Goal: Task Accomplishment & Management: Manage account settings

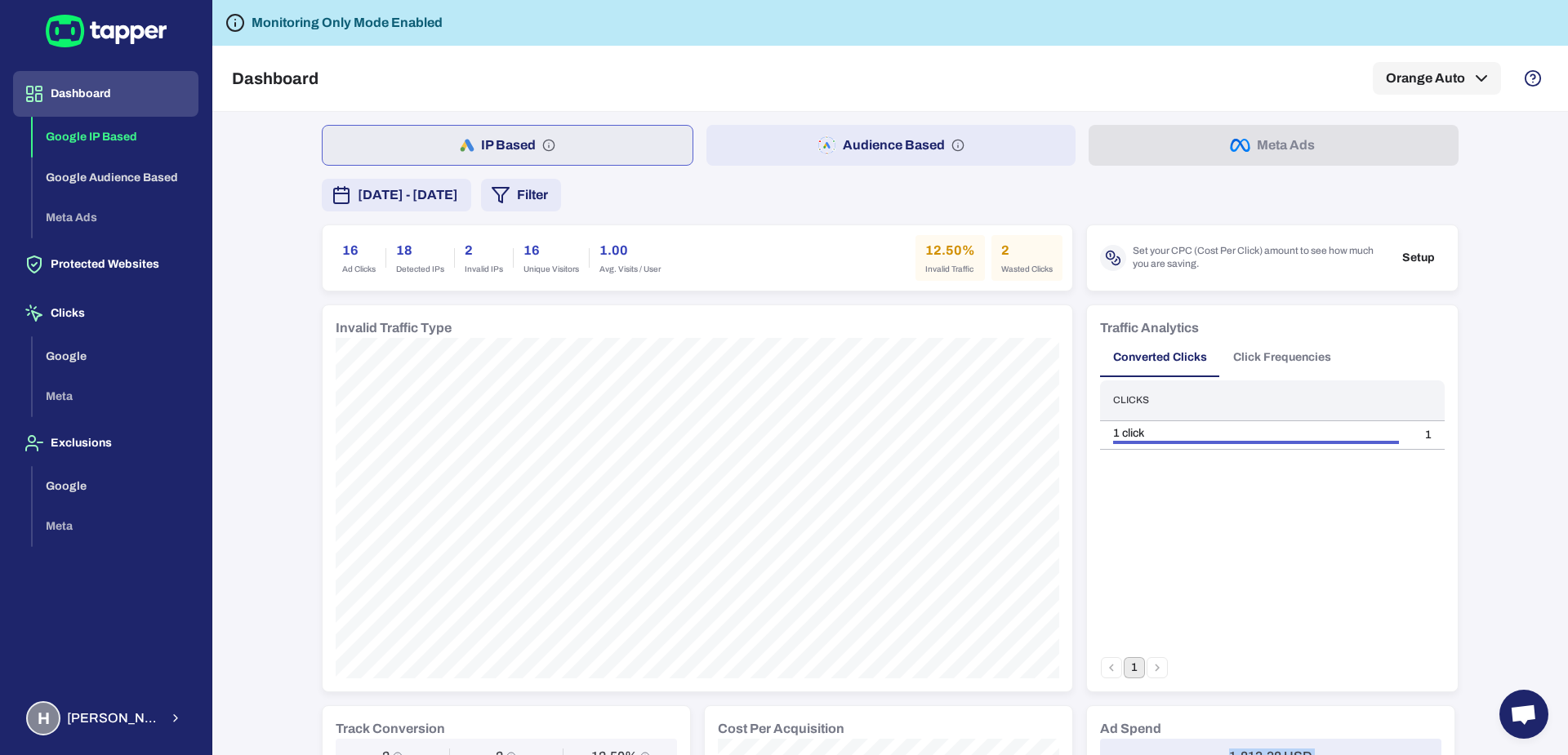
scroll to position [3, 0]
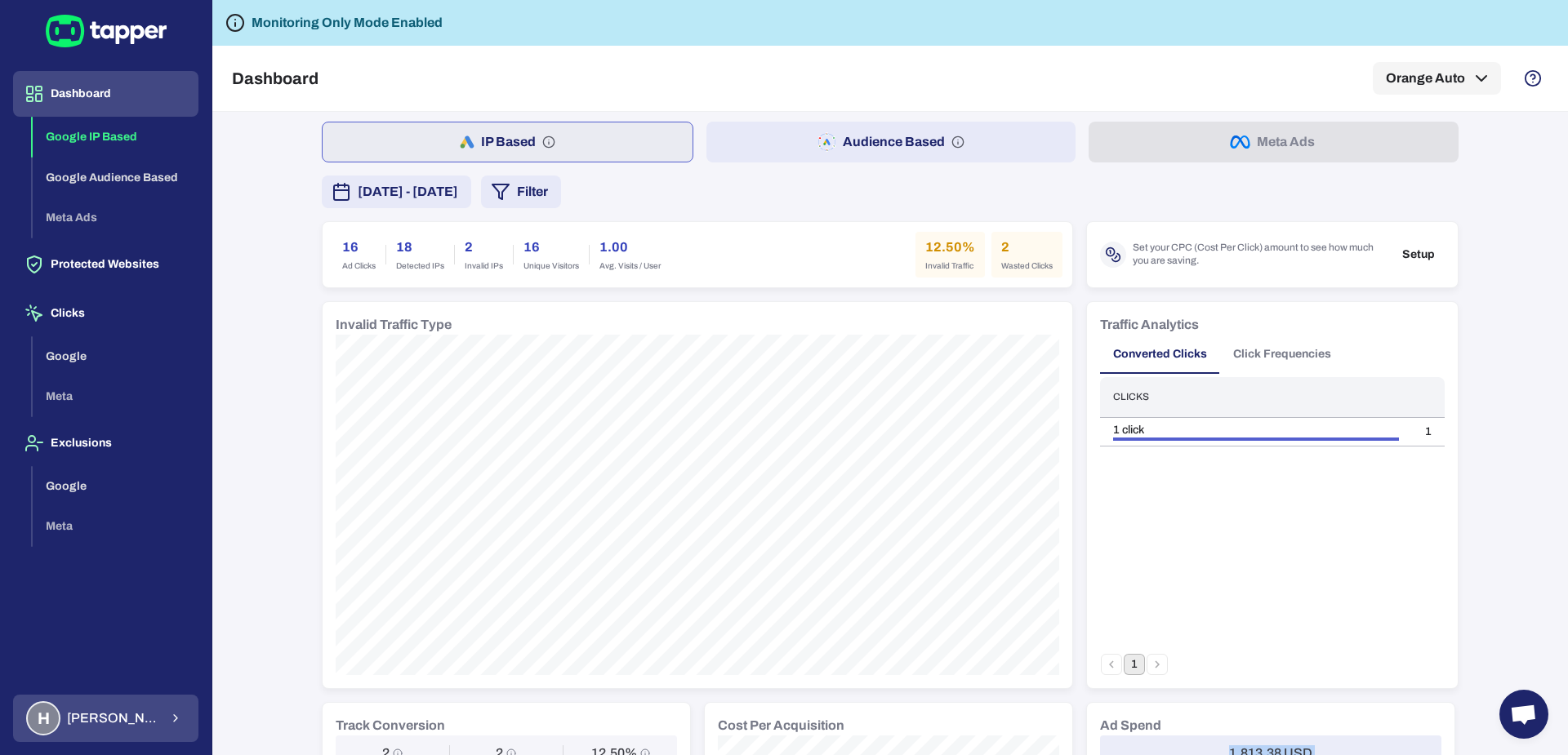
click at [123, 722] on span "Hamid Moaref" at bounding box center [113, 718] width 92 height 16
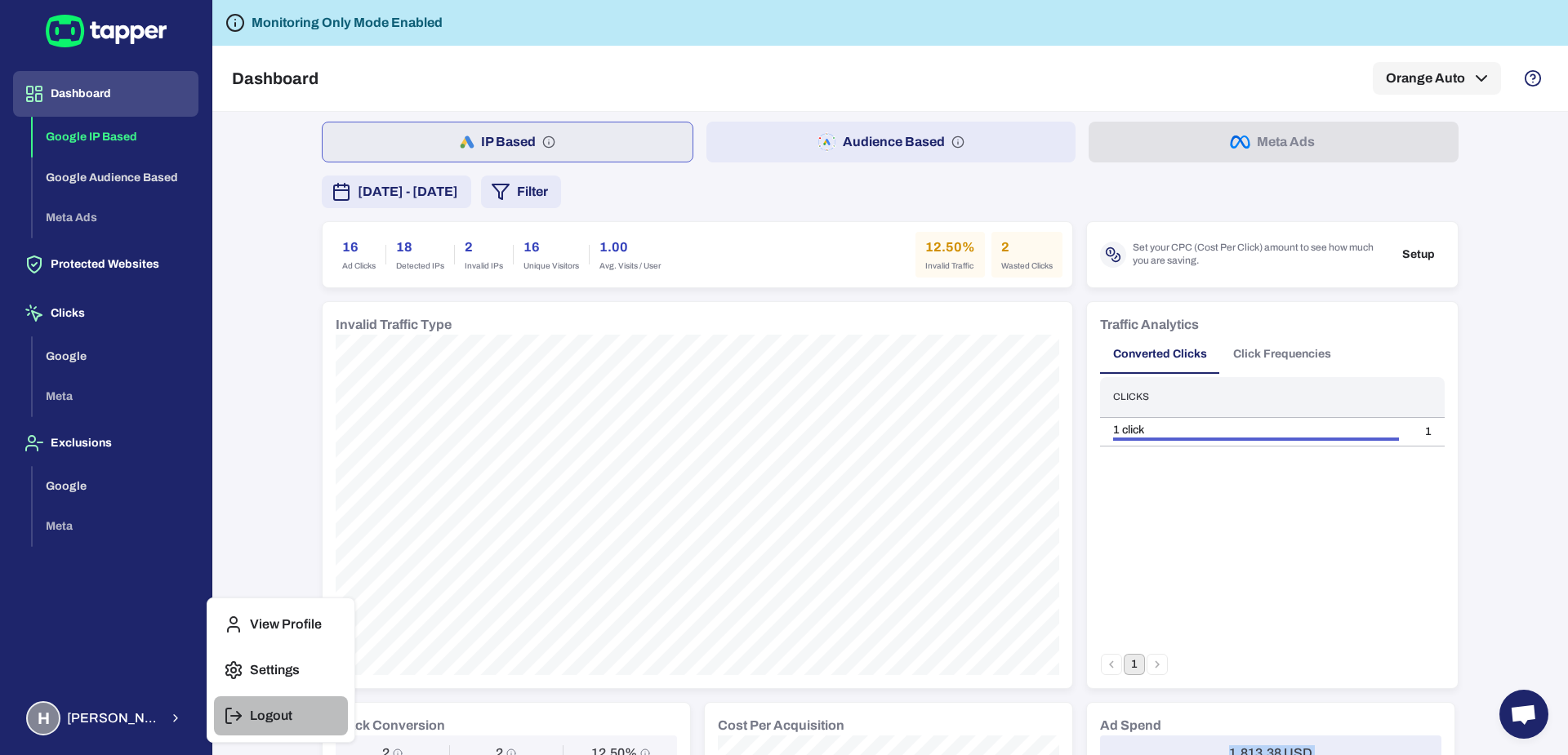
click at [278, 710] on p "Logout" at bounding box center [271, 716] width 43 height 16
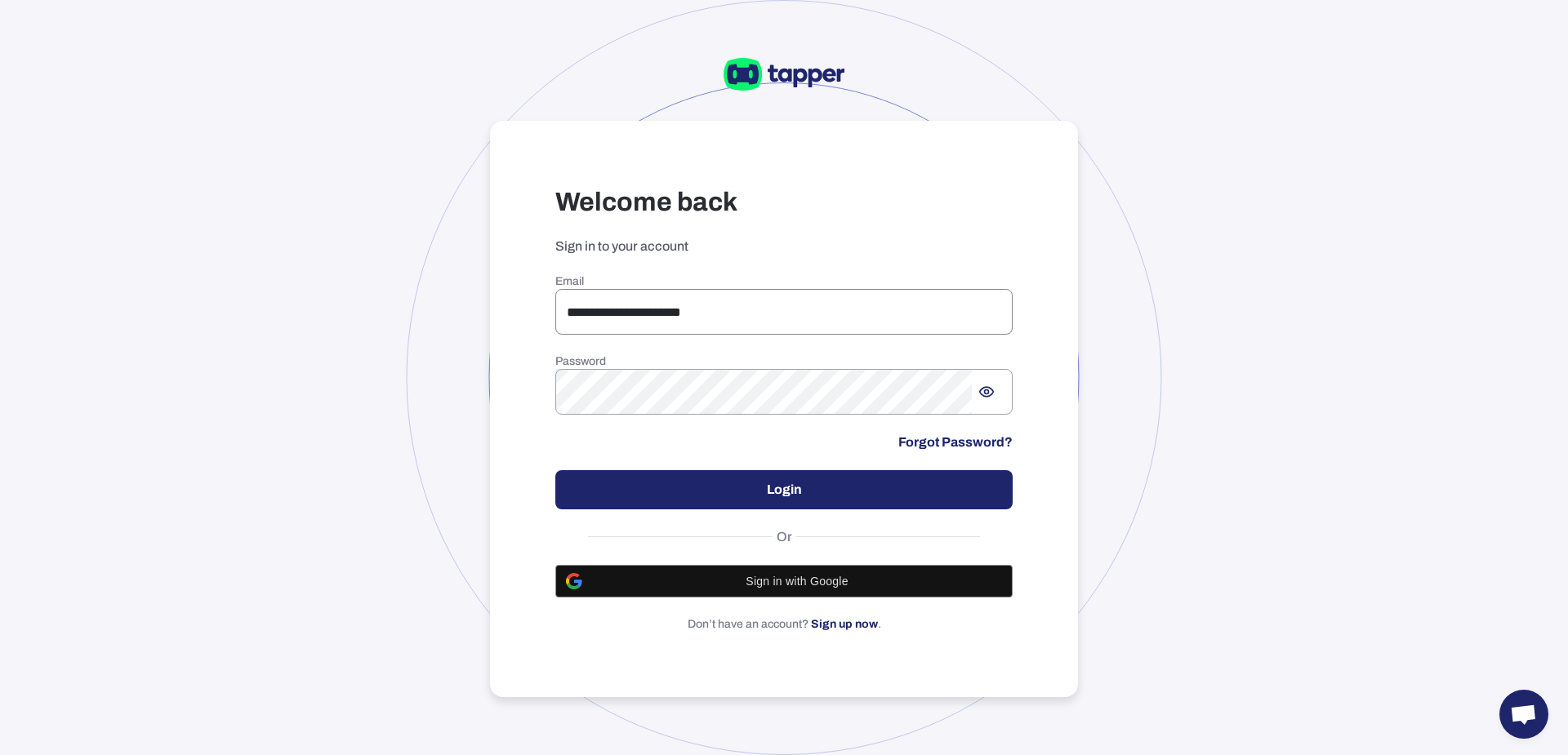
click at [720, 311] on input "**********" at bounding box center [783, 312] width 457 height 46
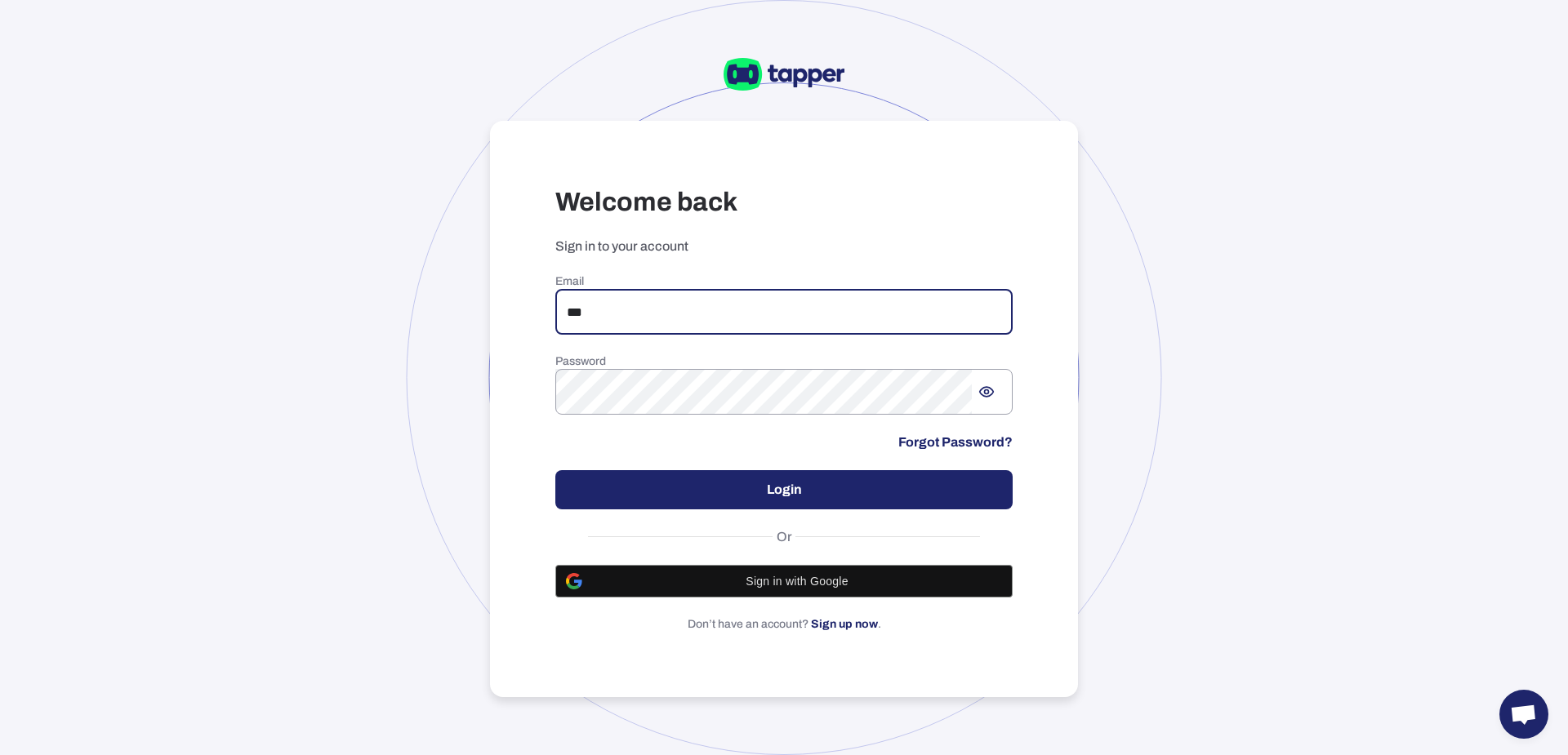
type input "**********"
click at [793, 496] on button "Login" at bounding box center [783, 489] width 457 height 39
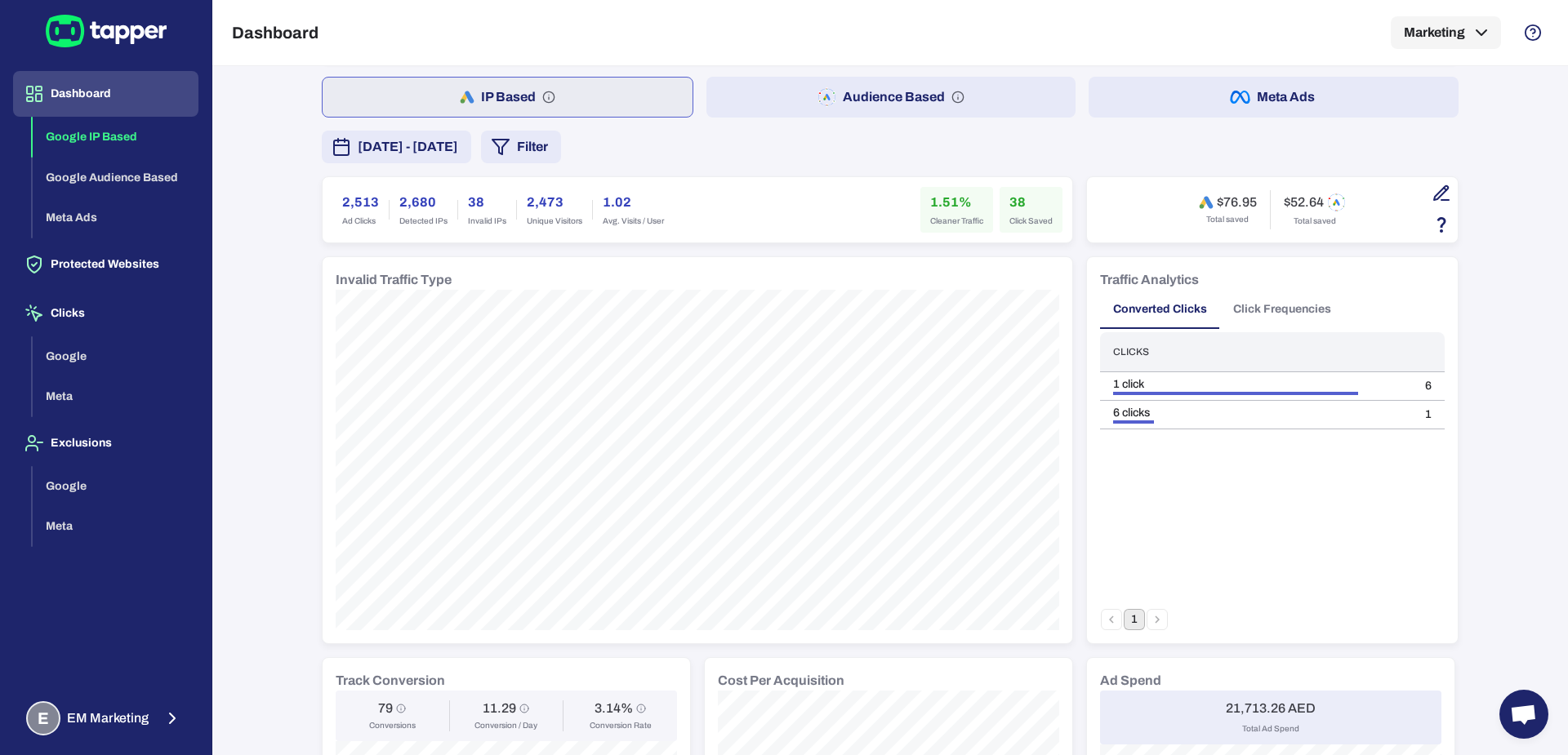
scroll to position [72, 0]
click at [448, 132] on button "[DATE] - [DATE]" at bounding box center [396, 148] width 150 height 33
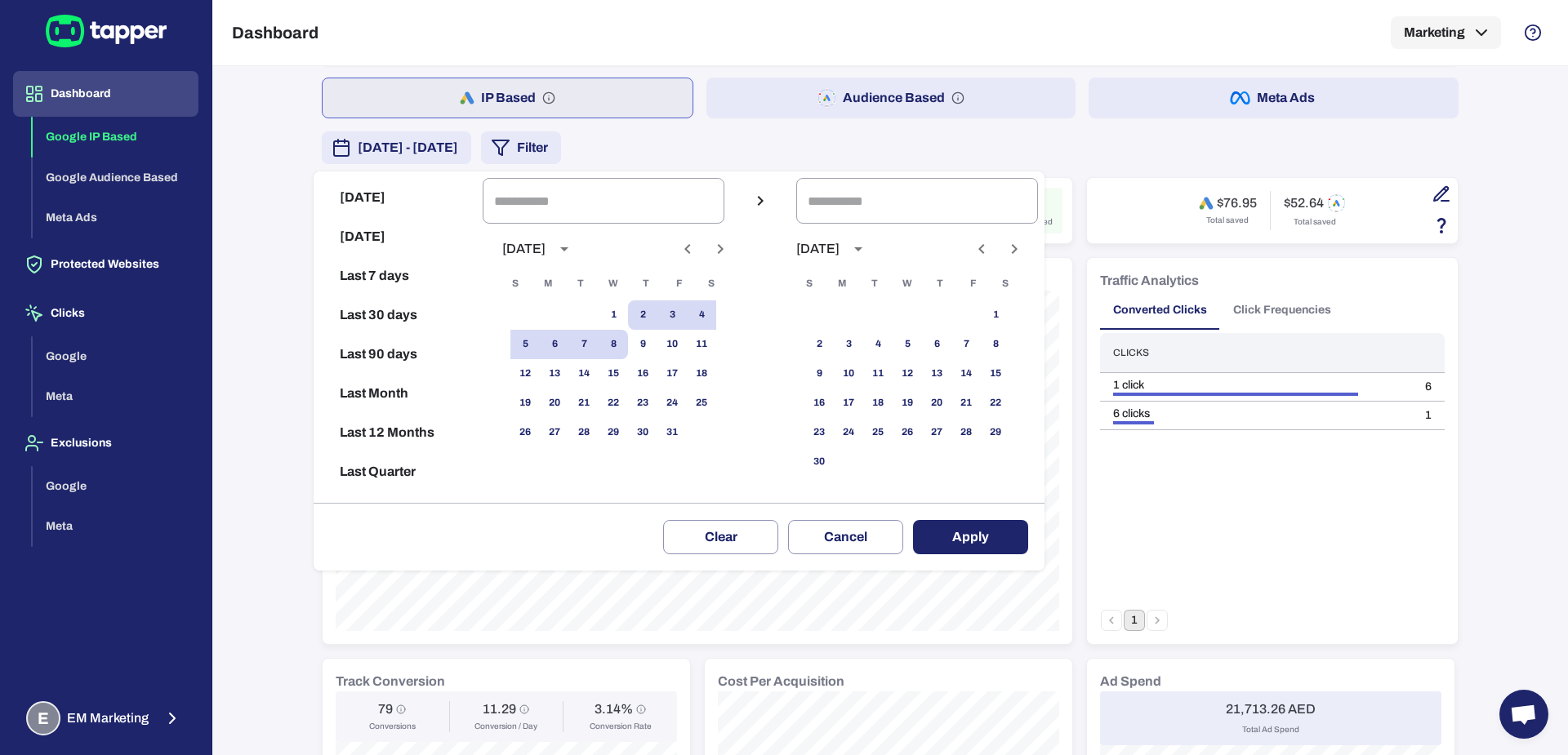
click at [697, 246] on icon "Previous month" at bounding box center [688, 249] width 20 height 20
click at [562, 313] on button "1" at bounding box center [554, 315] width 29 height 29
type input "**********"
click at [598, 420] on button "30" at bounding box center [584, 432] width 29 height 29
type input "**********"
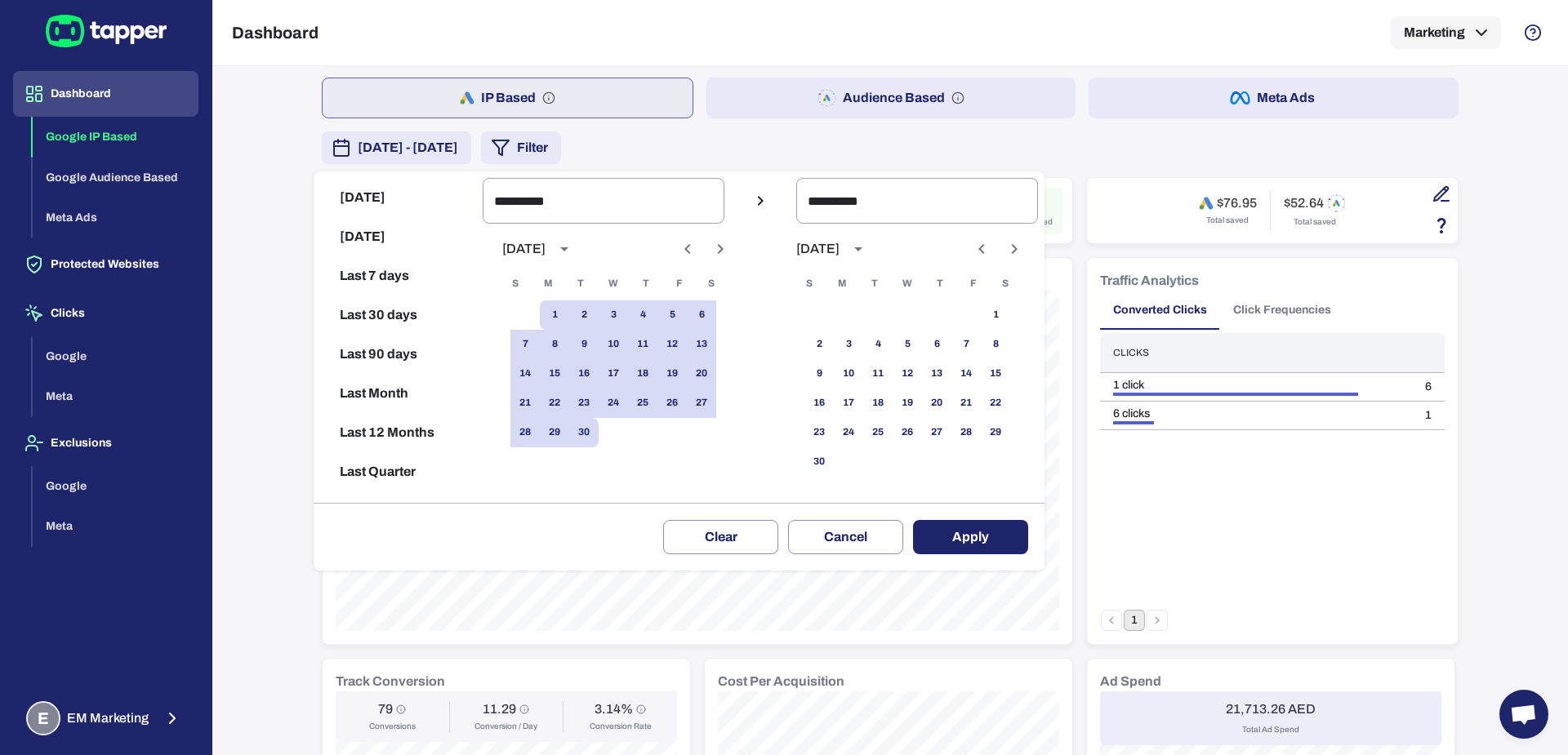
click at [968, 520] on button "Apply" at bounding box center [970, 537] width 115 height 34
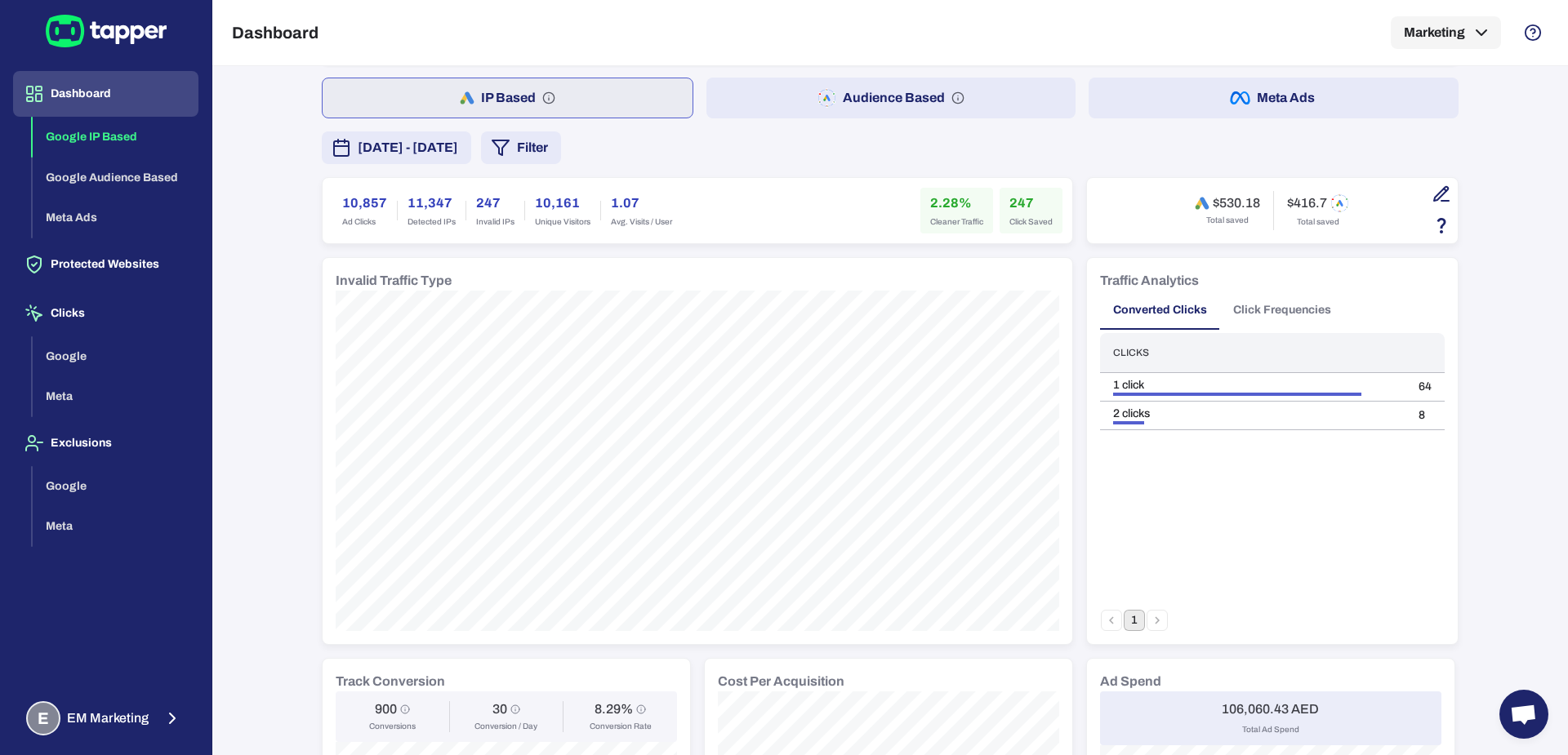
scroll to position [1174, 0]
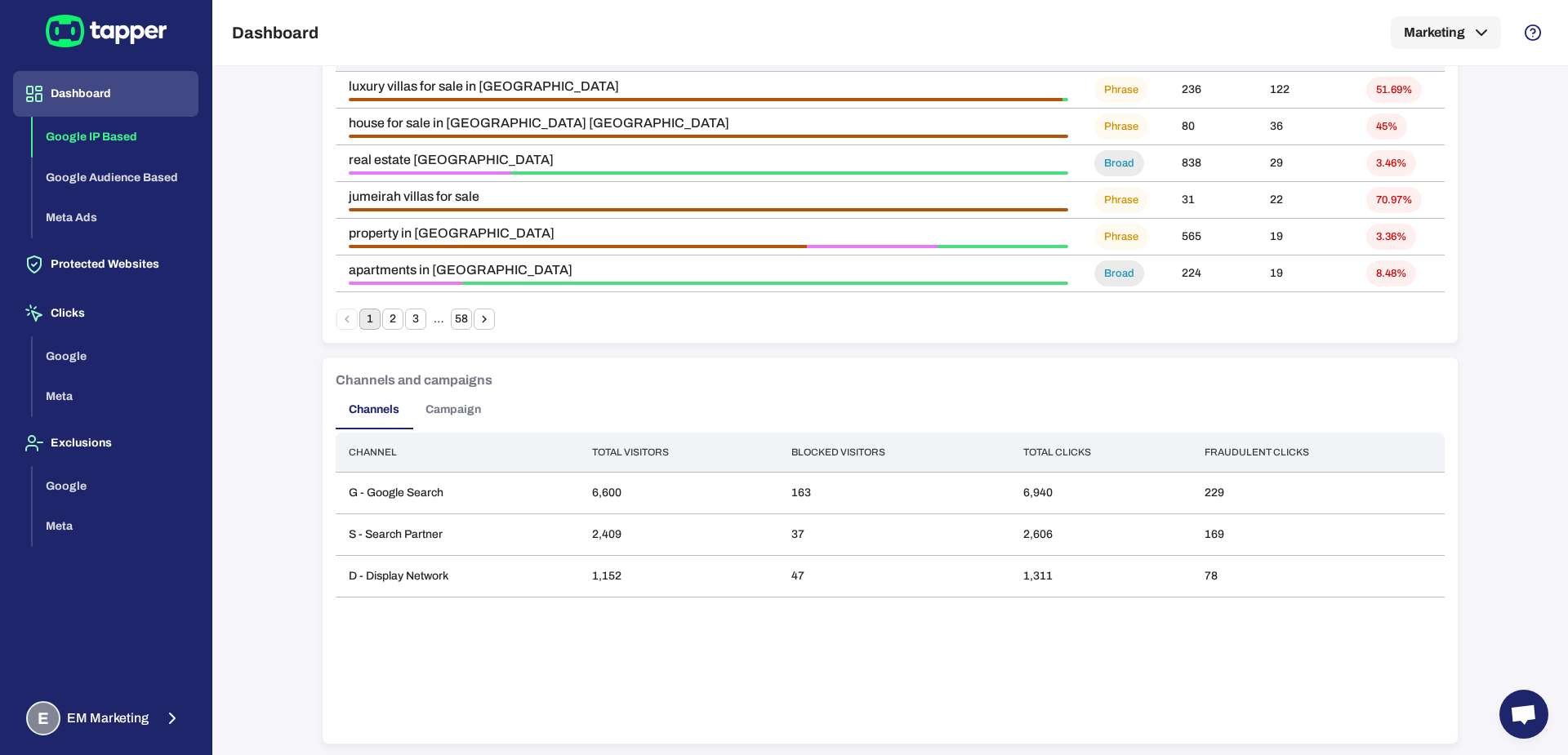
click at [455, 416] on button "Campaign" at bounding box center [453, 409] width 82 height 39
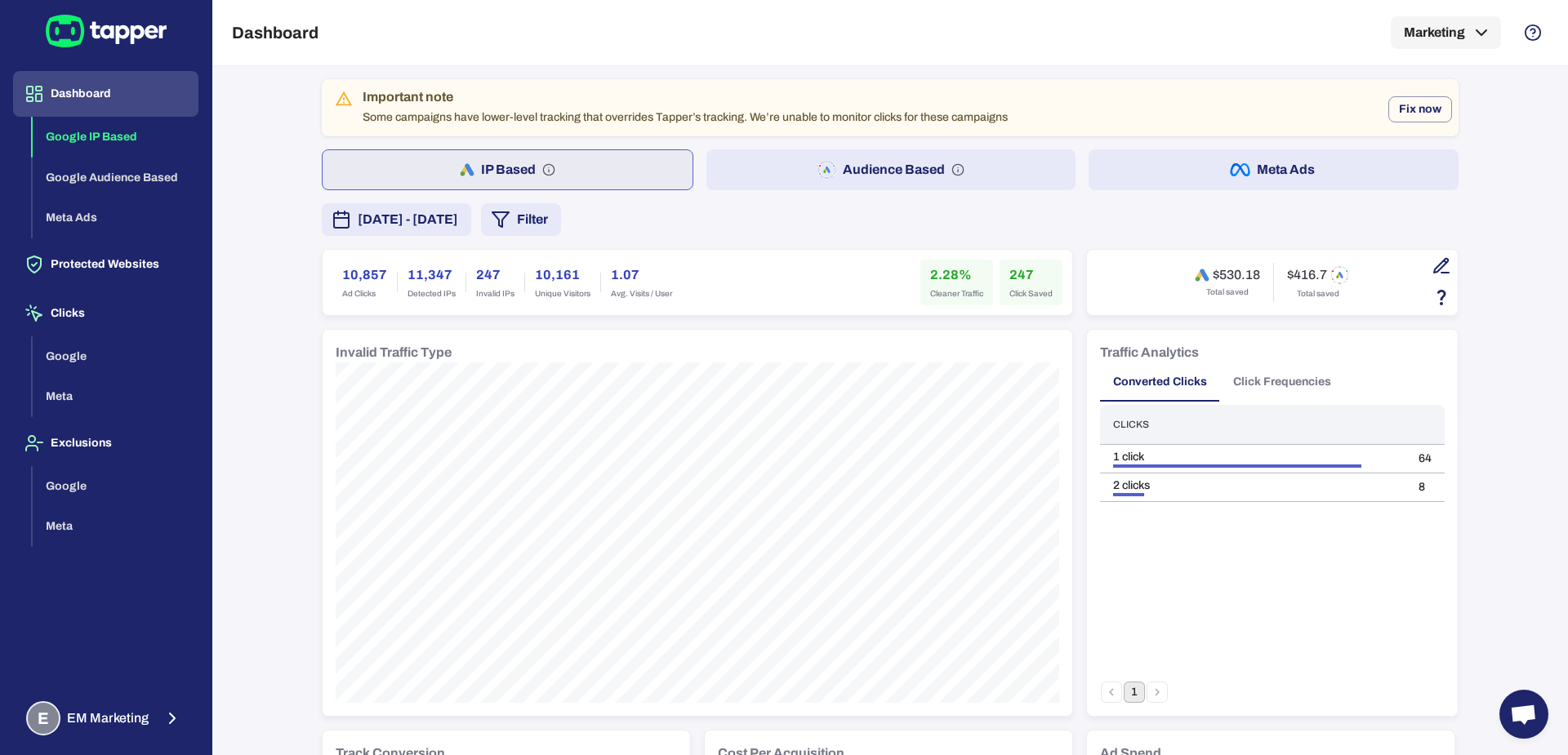
scroll to position [15, 0]
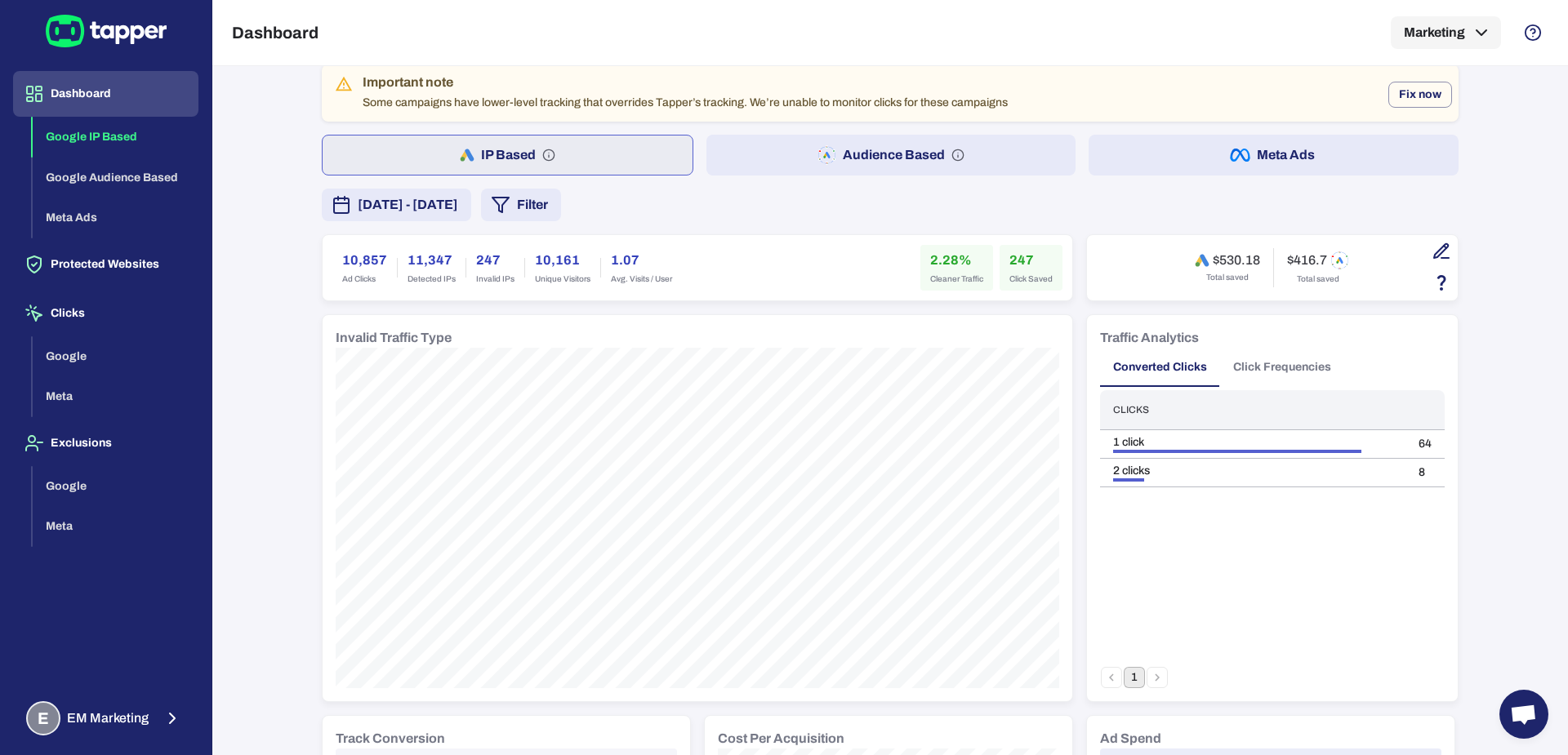
click at [777, 159] on button "Audience Based" at bounding box center [891, 155] width 370 height 41
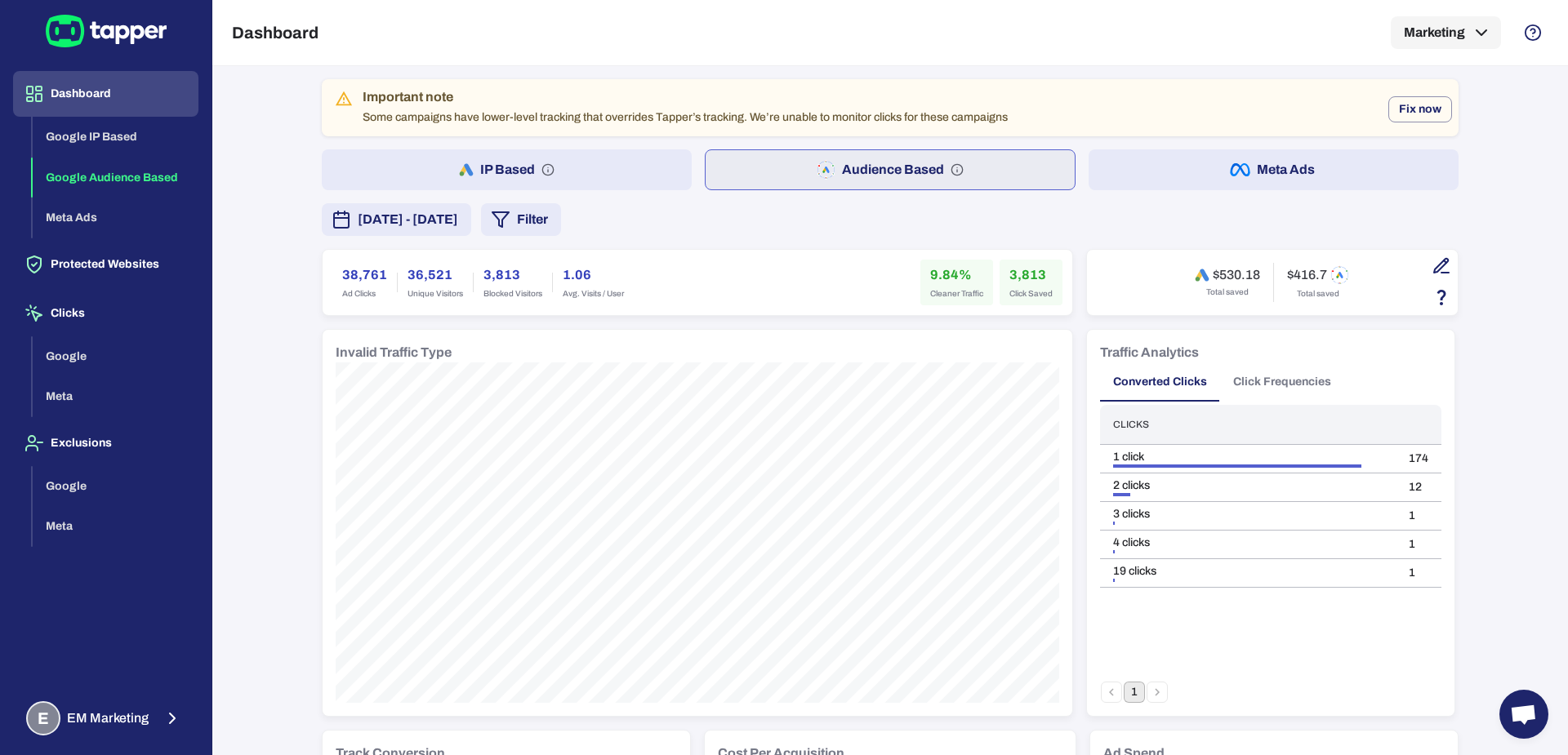
scroll to position [1174, 0]
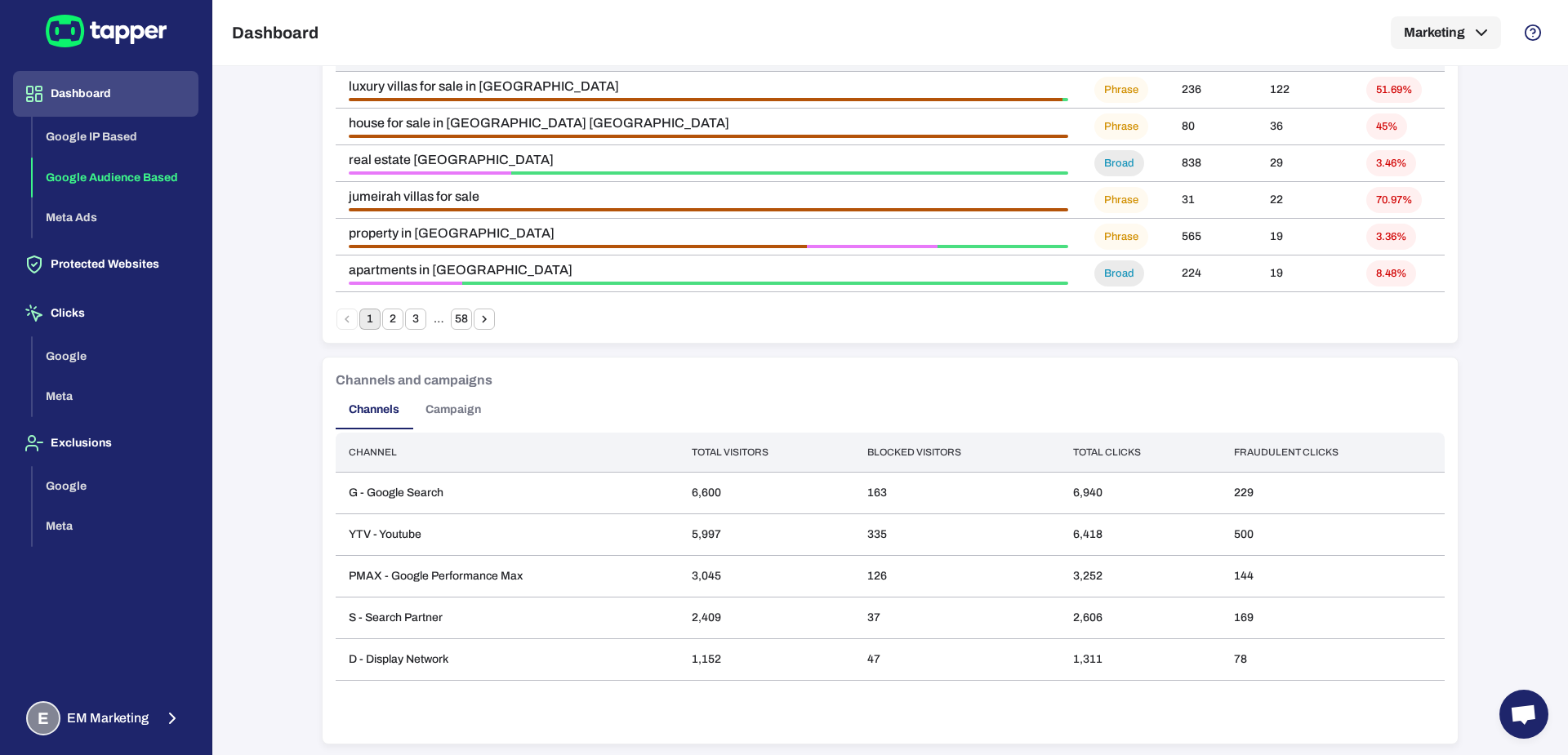
click at [433, 409] on button "Campaign" at bounding box center [453, 409] width 82 height 39
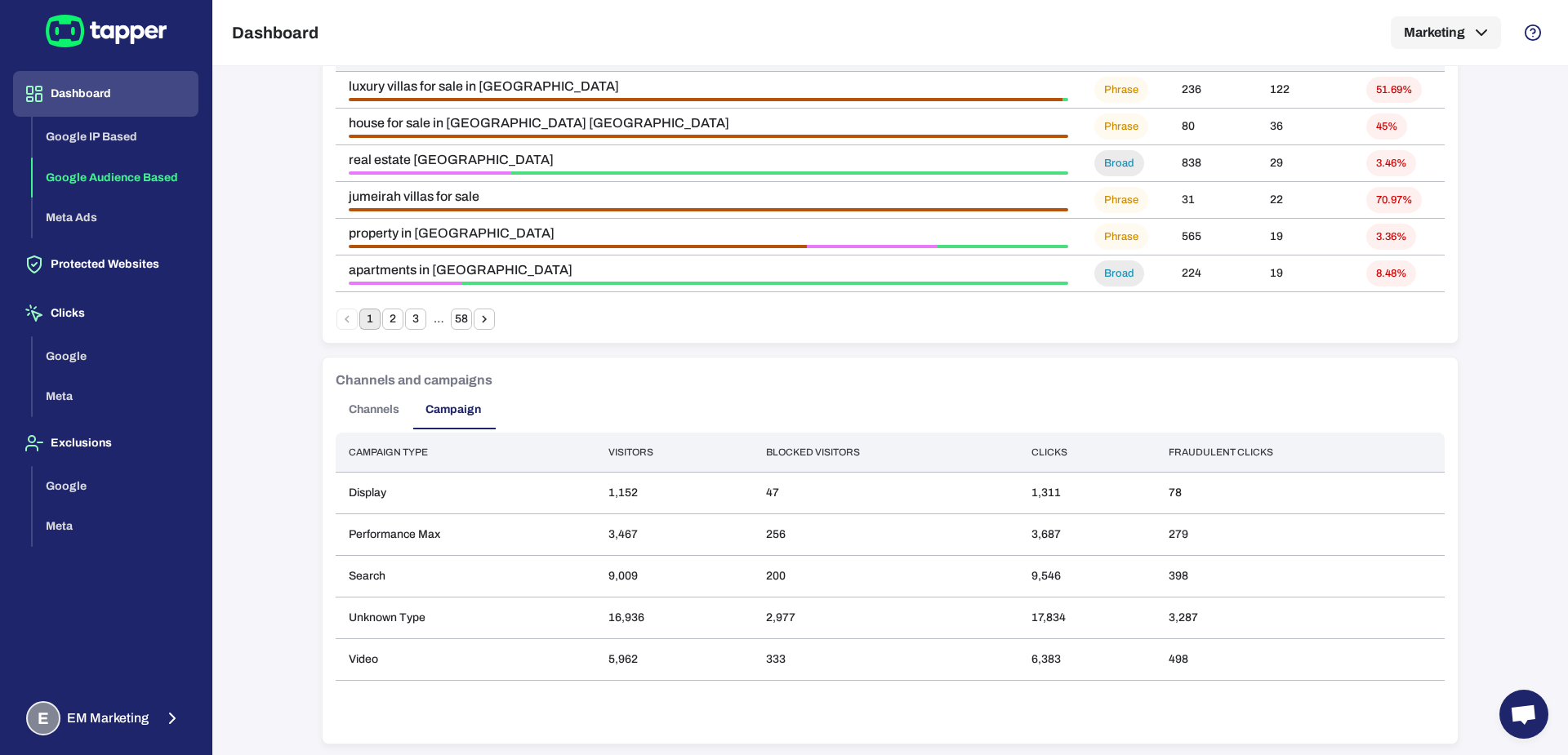
scroll to position [0, 0]
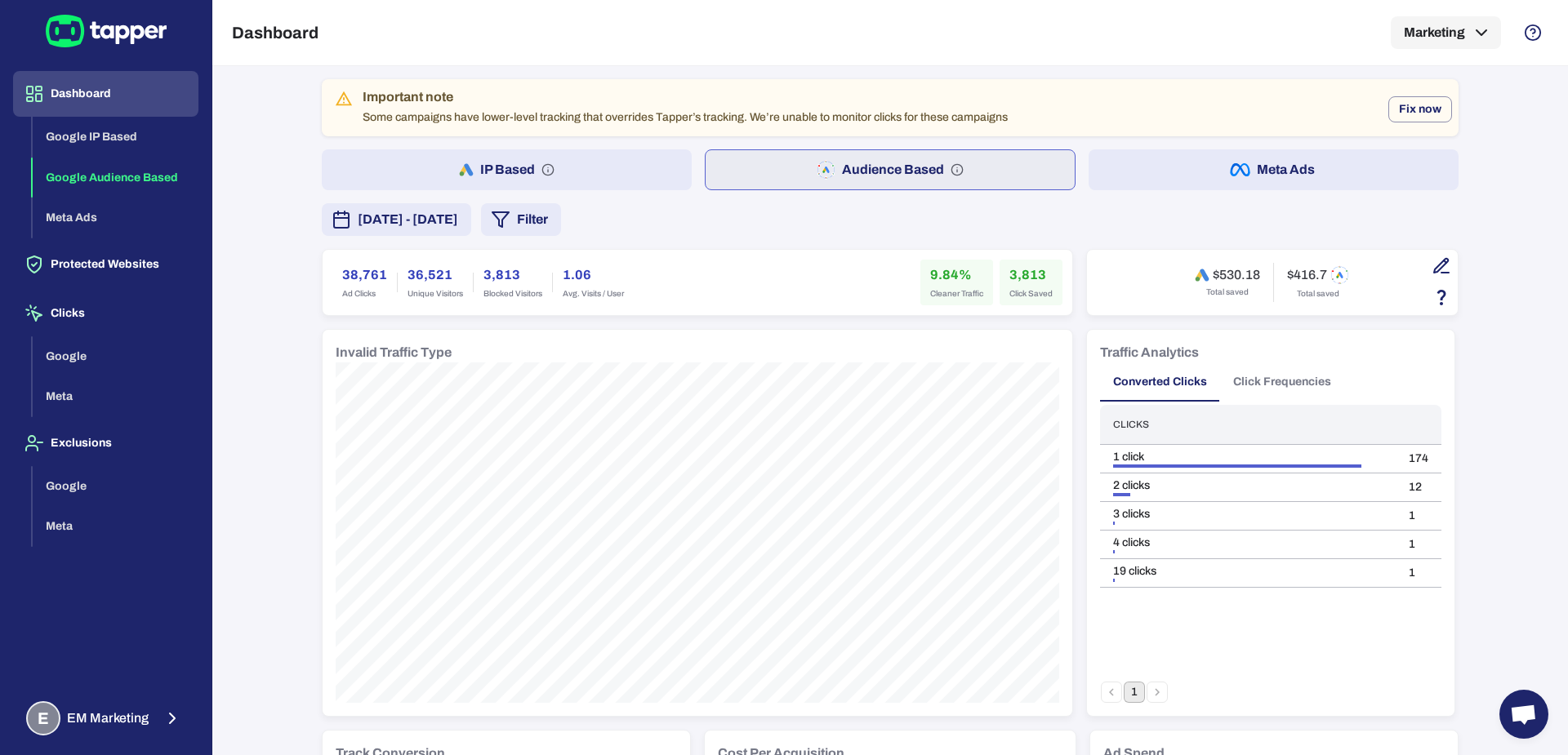
click at [1413, 265] on div "$530.18 Total saved $416.7 Total saved" at bounding box center [1272, 283] width 345 height 39
click at [1434, 266] on icon "button" at bounding box center [1440, 265] width 14 height 14
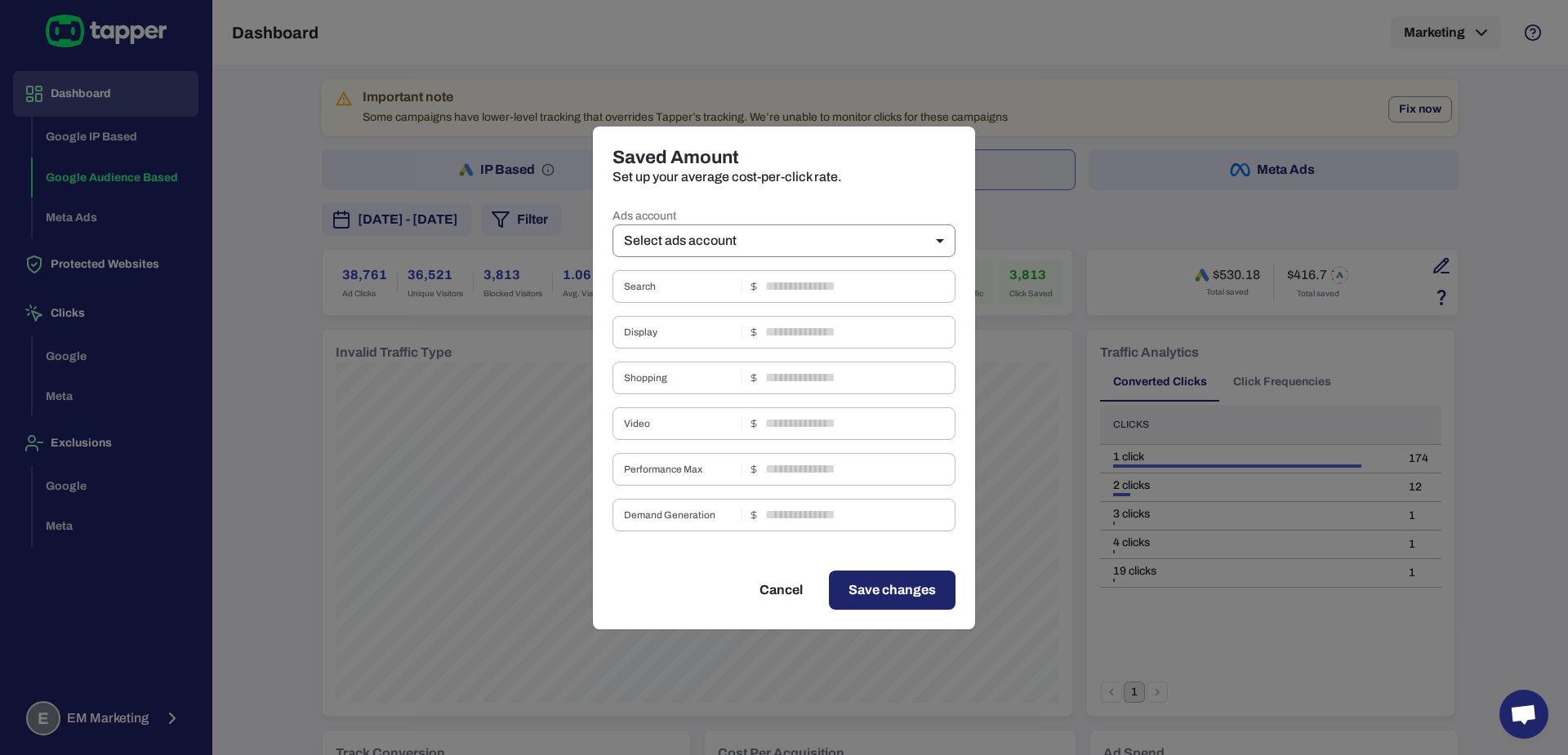
click at [709, 240] on body "Dashboard Google IP Based Google Audience Based Meta Ads Protected Websites Cli…" at bounding box center [784, 378] width 1568 height 755
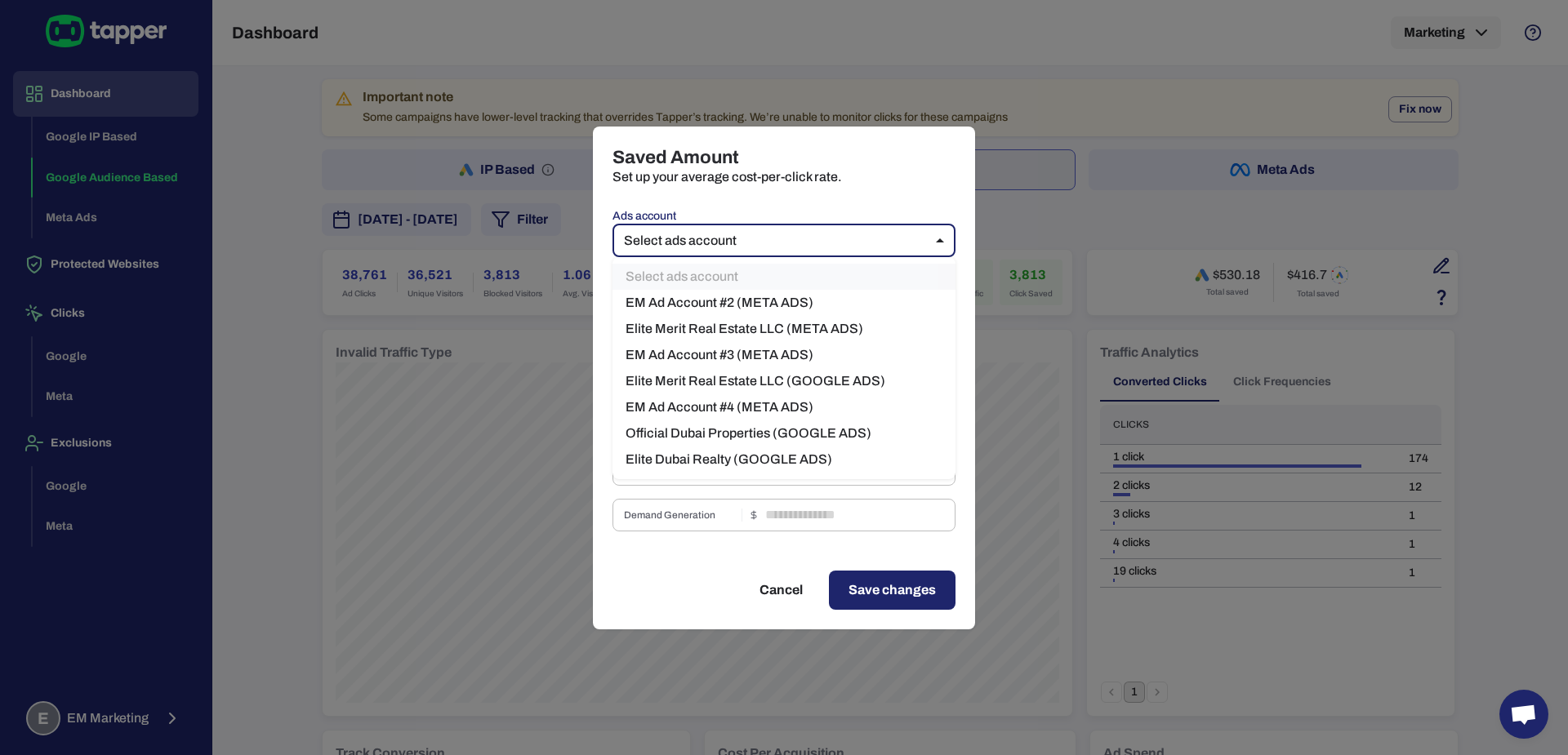
click at [756, 360] on li "EM Ad Account #3 (META ADS)" at bounding box center [784, 355] width 343 height 26
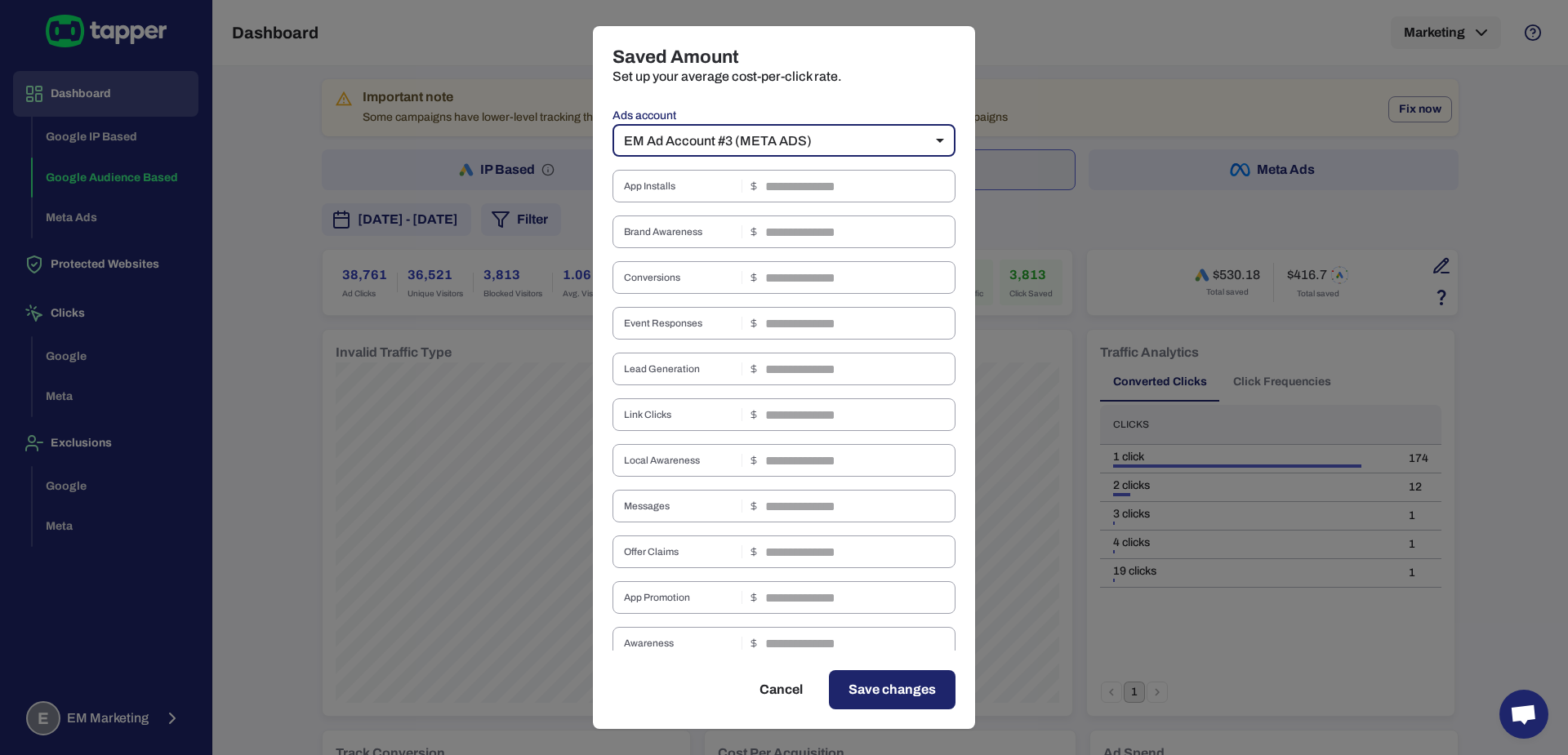
click at [804, 137] on body "Dashboard Google IP Based Google Audience Based Meta Ads Protected Websites Cli…" at bounding box center [784, 378] width 1568 height 755
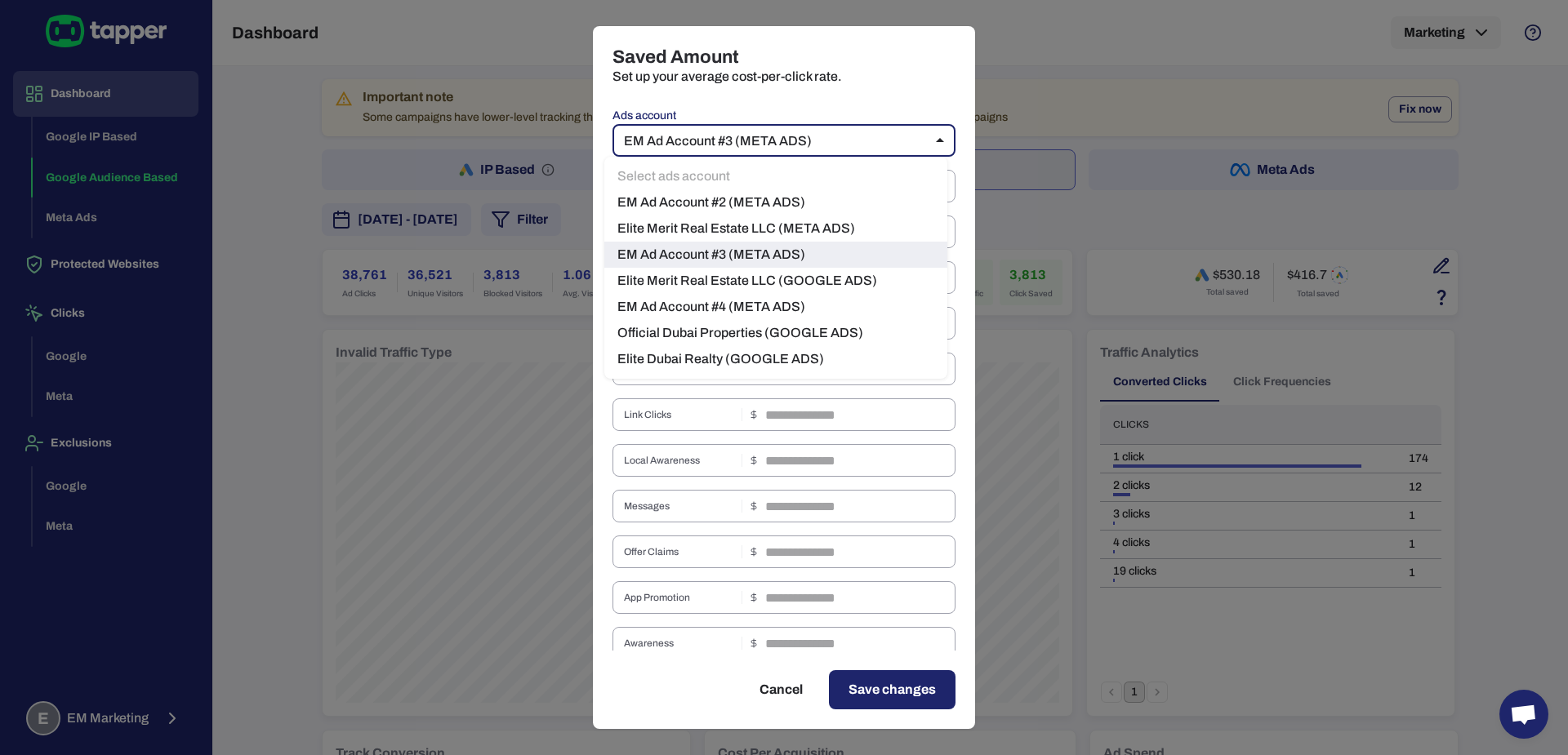
click at [831, 276] on li "Elite Merit Real Estate LLC (GOOGLE ADS)" at bounding box center [776, 281] width 343 height 26
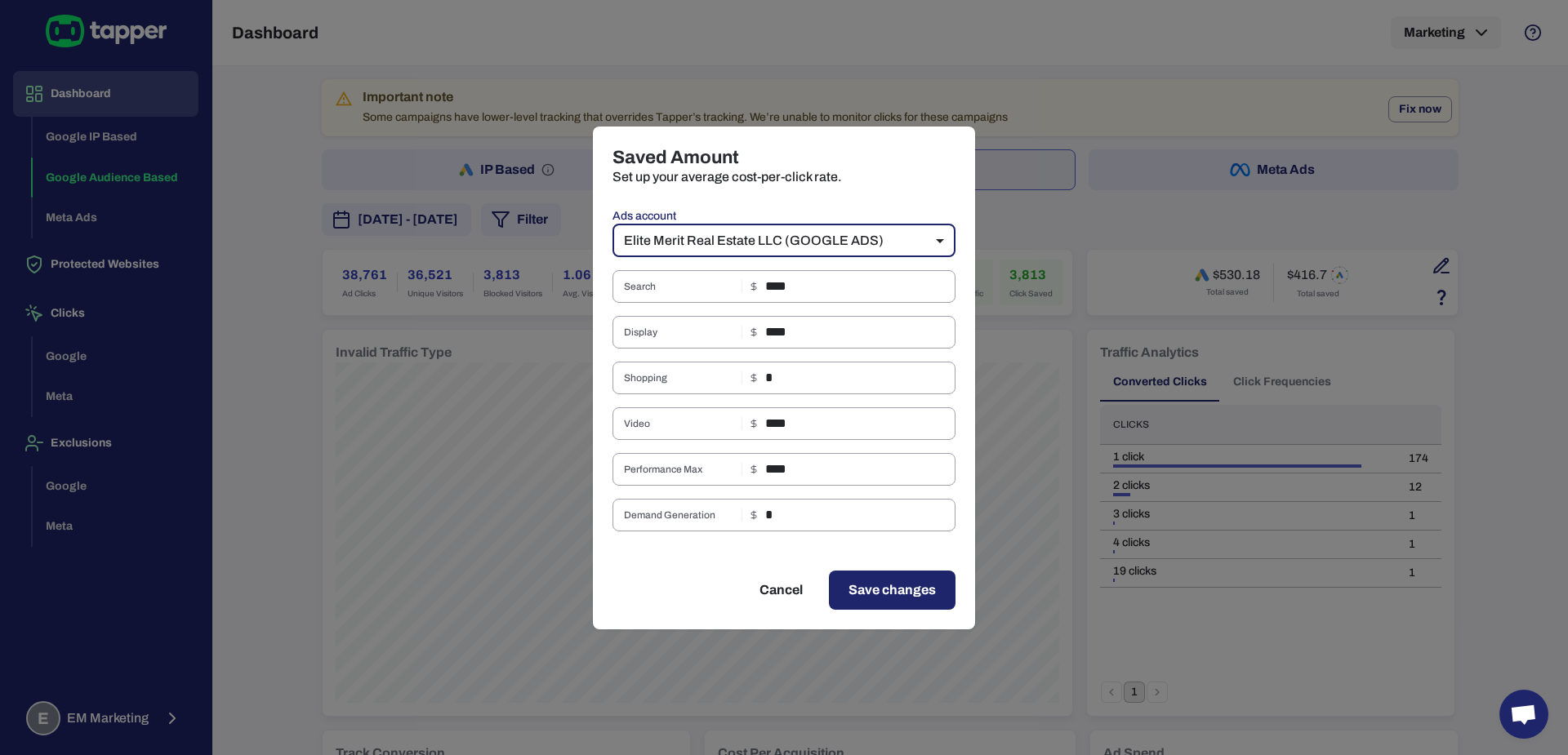
click at [773, 589] on button "Cancel" at bounding box center [781, 590] width 83 height 39
type input "**"
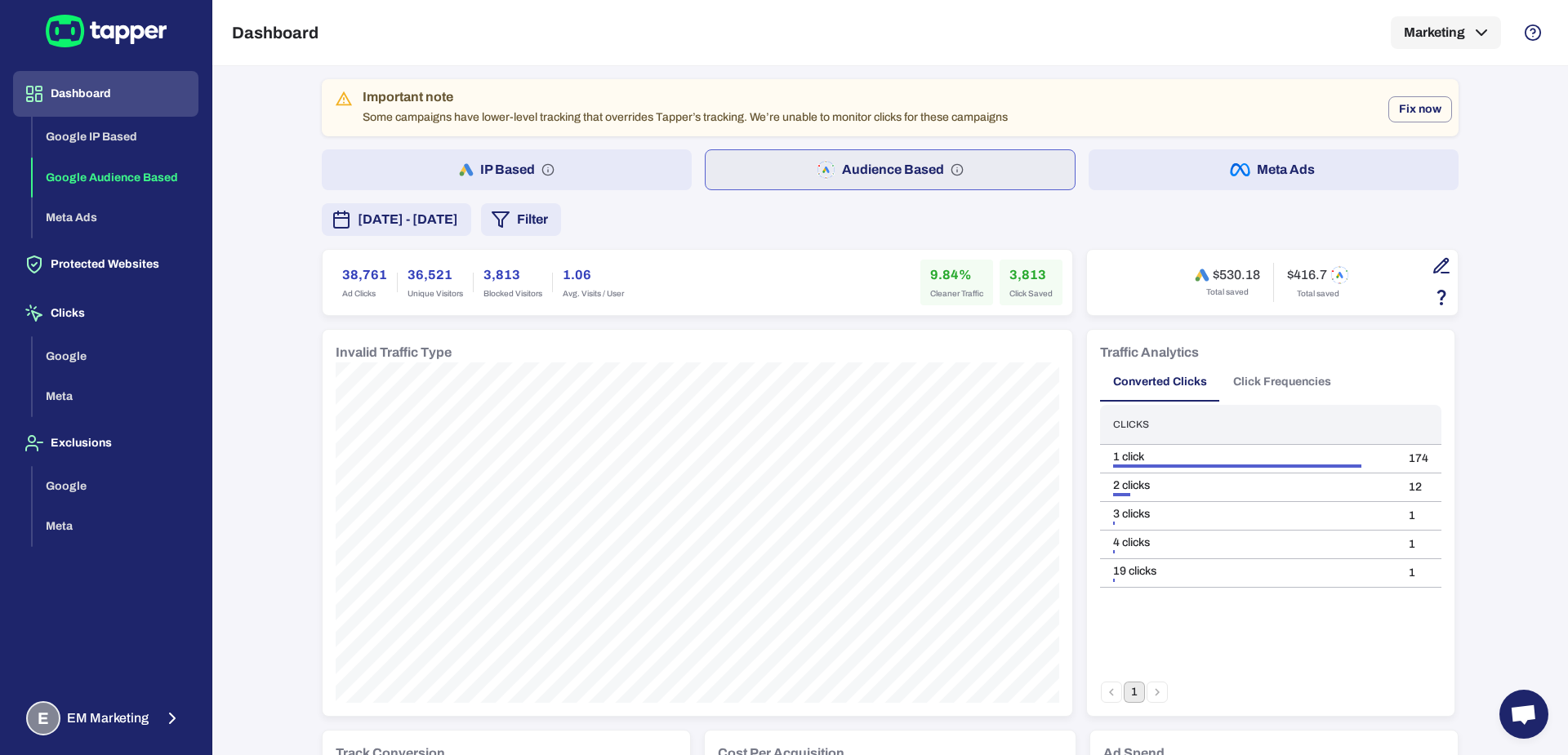
scroll to position [1174, 0]
